Goal: Task Accomplishment & Management: Manage account settings

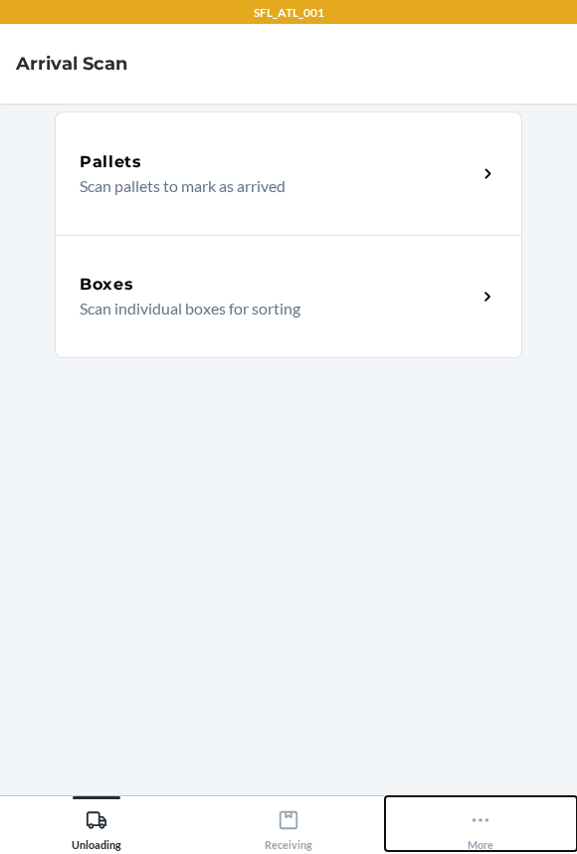
click at [470, 822] on icon at bounding box center [481, 820] width 22 height 22
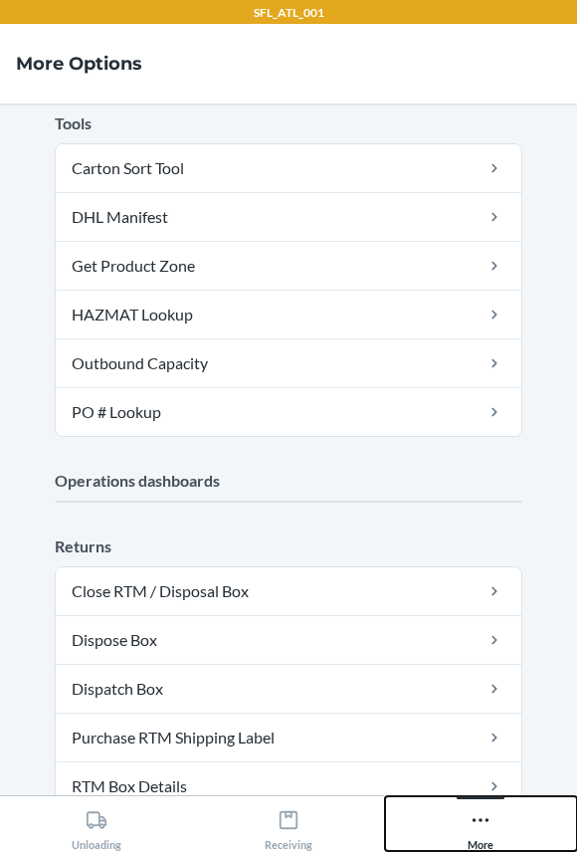
scroll to position [440, 0]
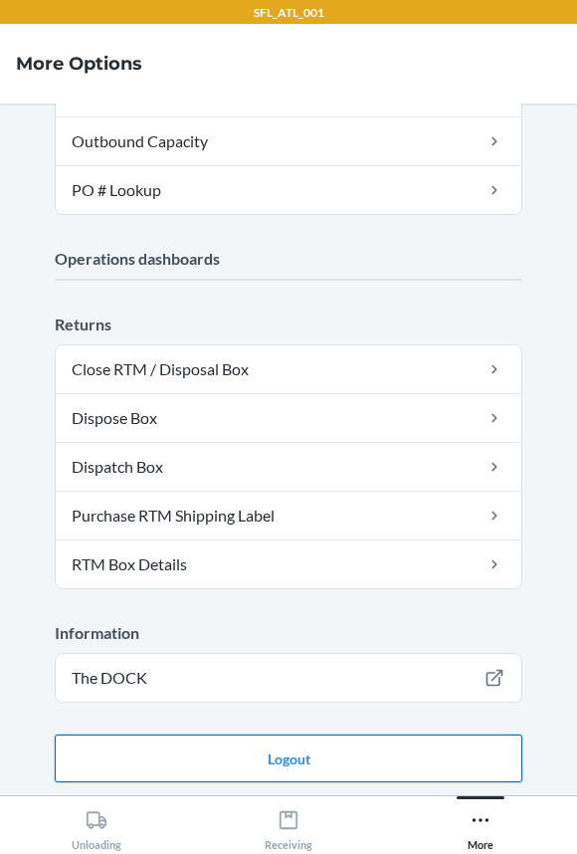
click at [334, 747] on button "Logout" at bounding box center [289, 759] width 468 height 48
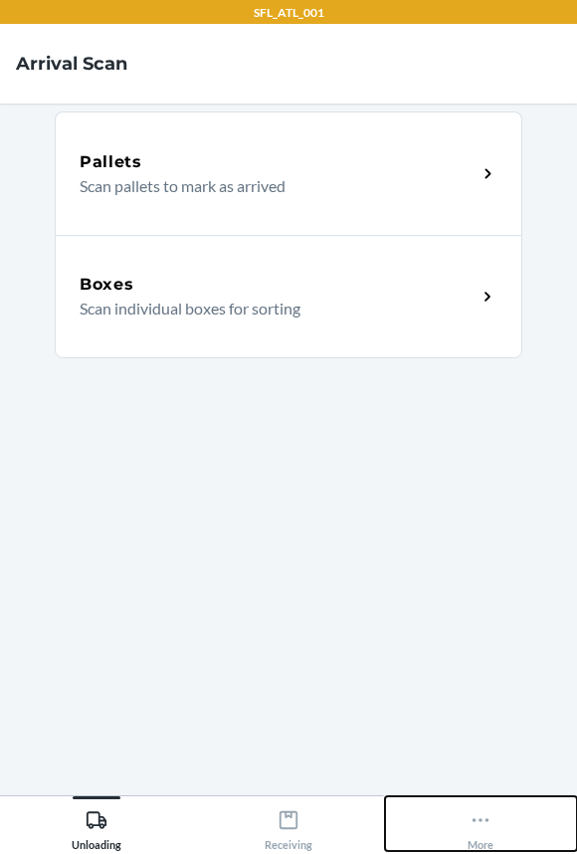
click at [484, 833] on div "More" at bounding box center [481, 826] width 26 height 50
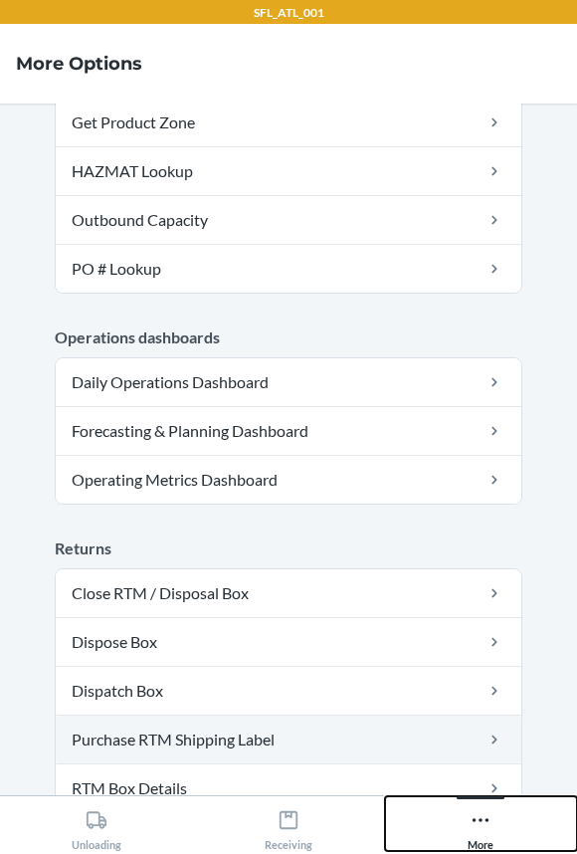
scroll to position [585, 0]
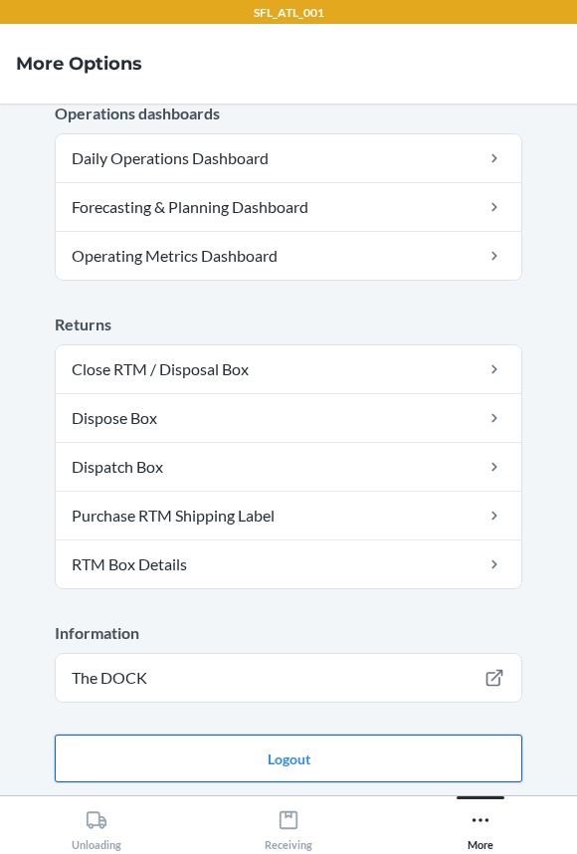
click at [234, 763] on button "Logout" at bounding box center [289, 759] width 468 height 48
